Goal: Find specific page/section: Find specific page/section

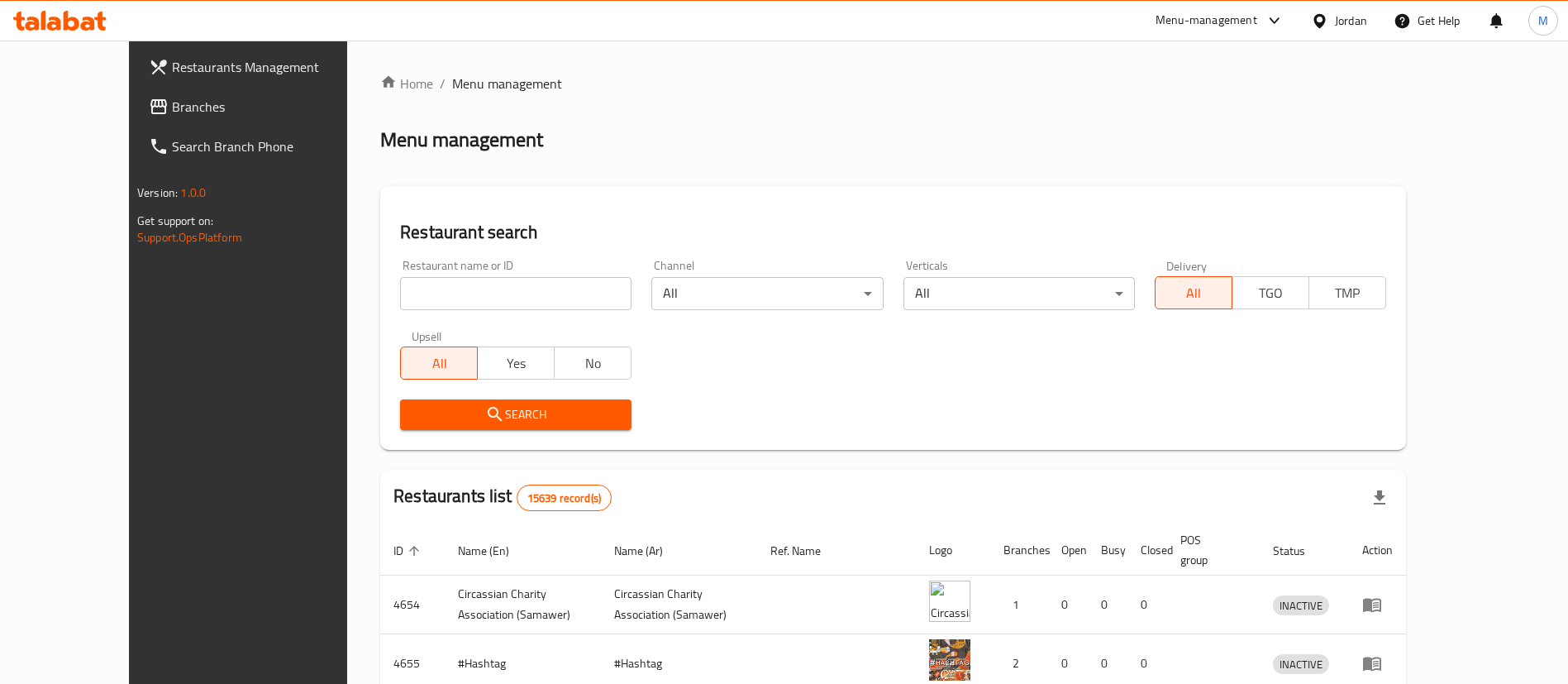
click at [481, 293] on input "search" at bounding box center [516, 294] width 232 height 33
type input "س"
type input "steakanji"
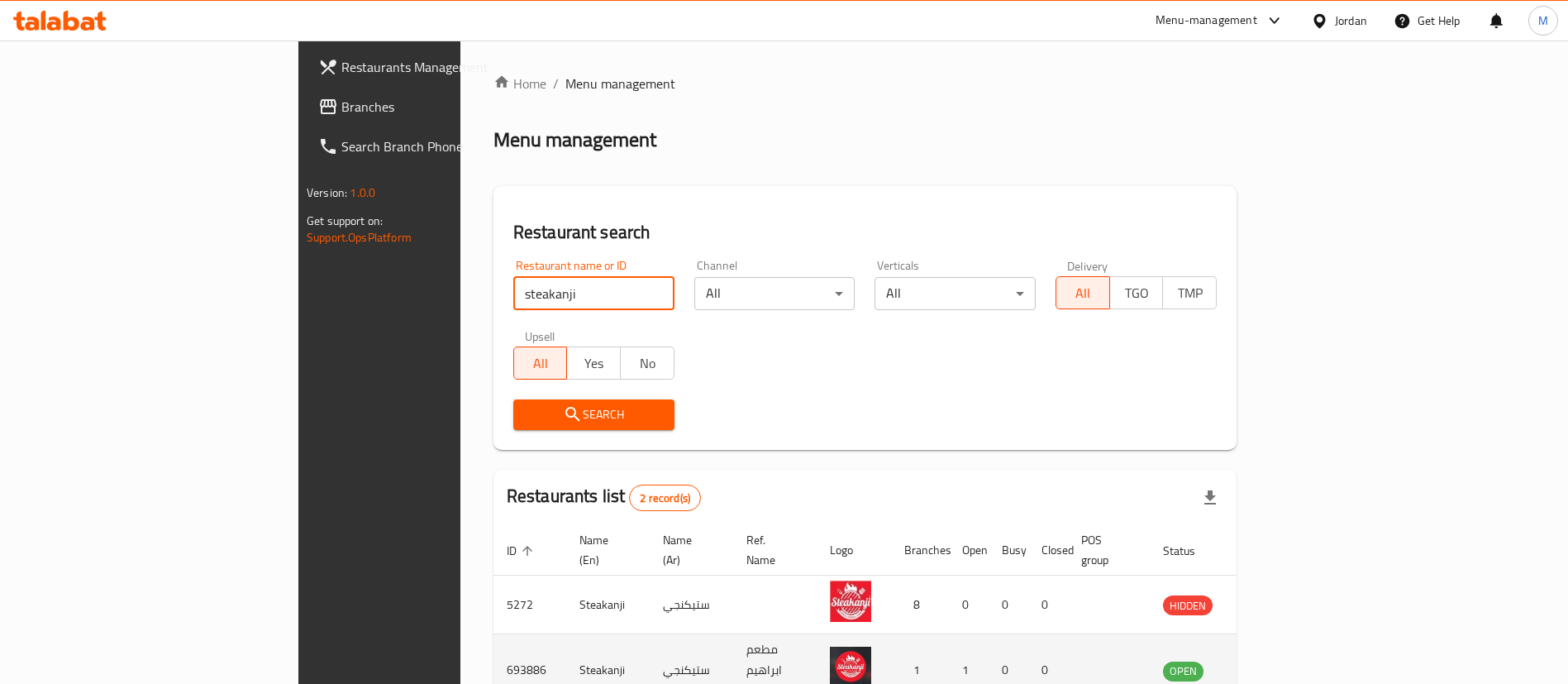
scroll to position [81, 0]
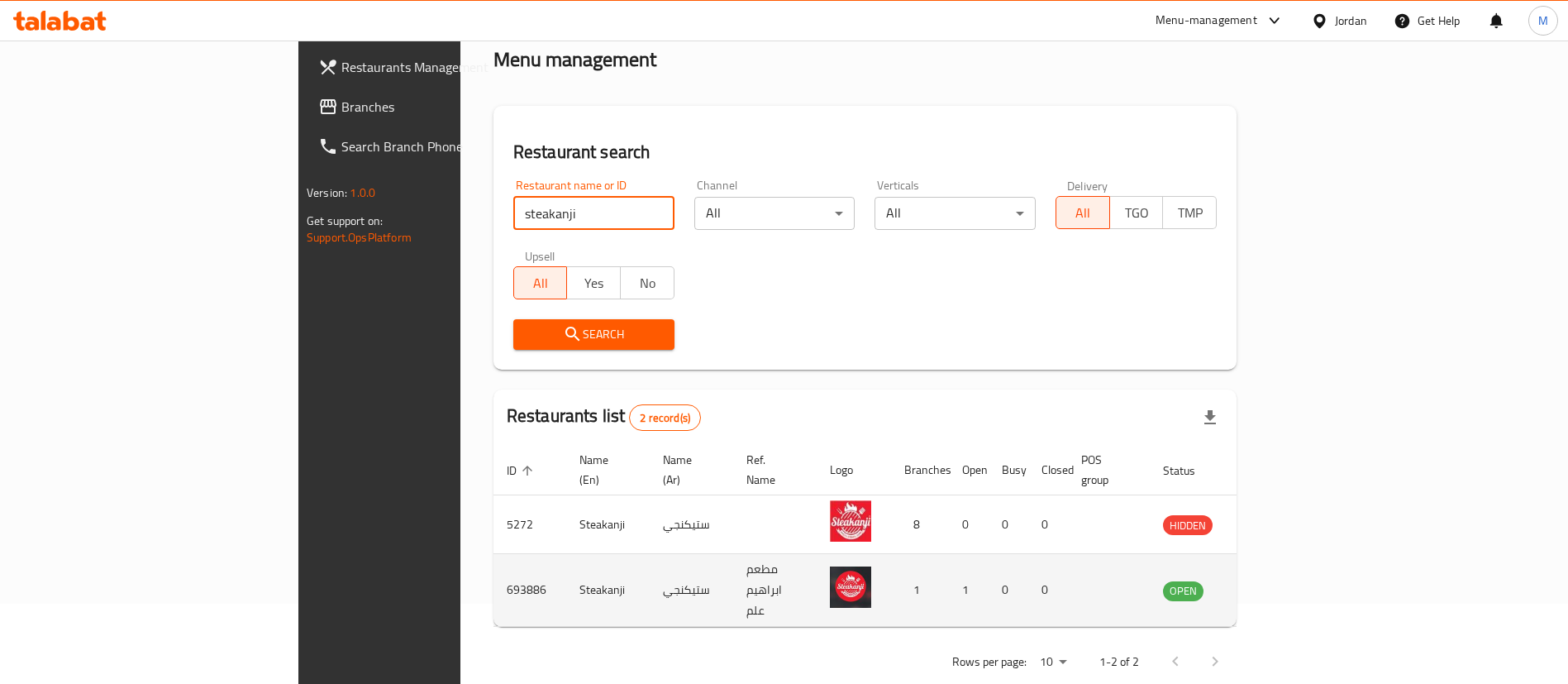
click at [1268, 584] on icon "enhanced table" at bounding box center [1260, 591] width 19 height 14
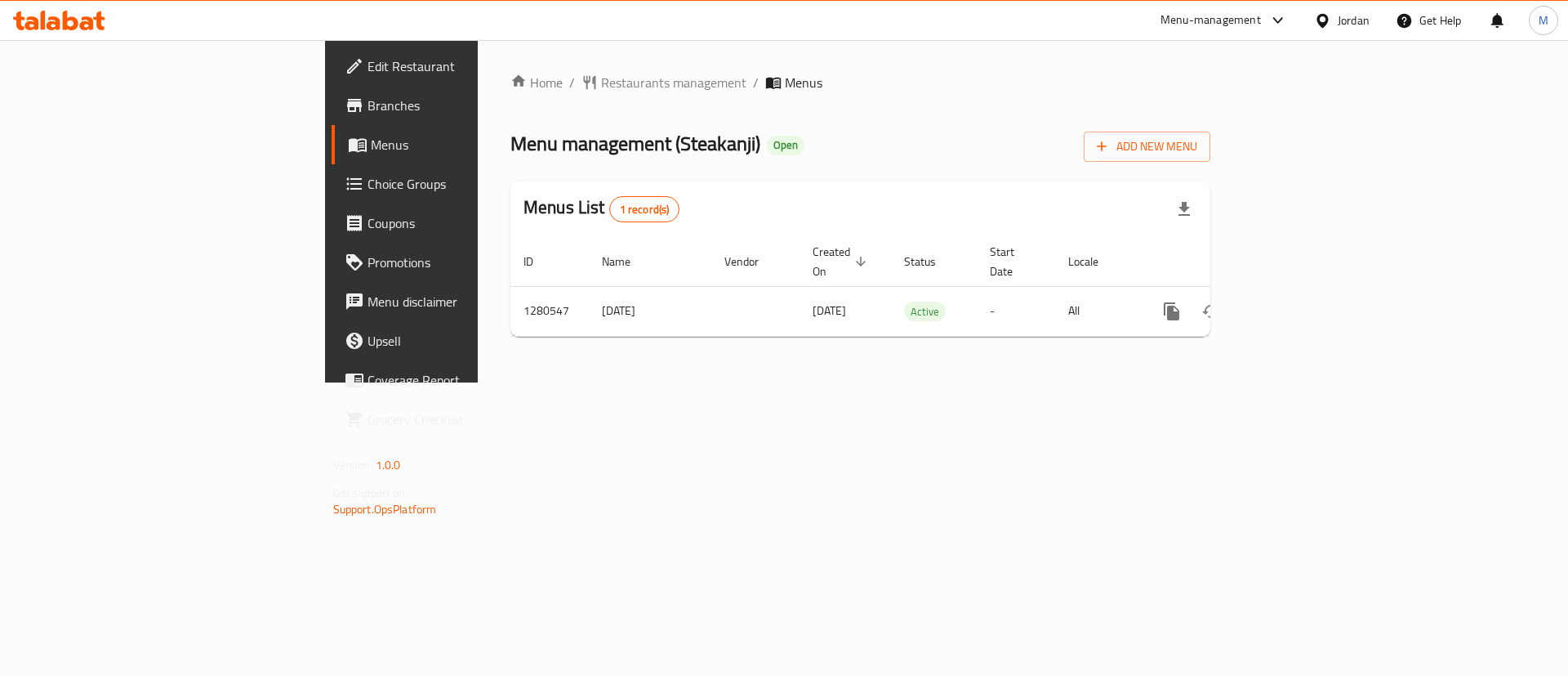
click at [368, 113] on span "Branches" at bounding box center [471, 105] width 207 height 19
